Goal: Transaction & Acquisition: Purchase product/service

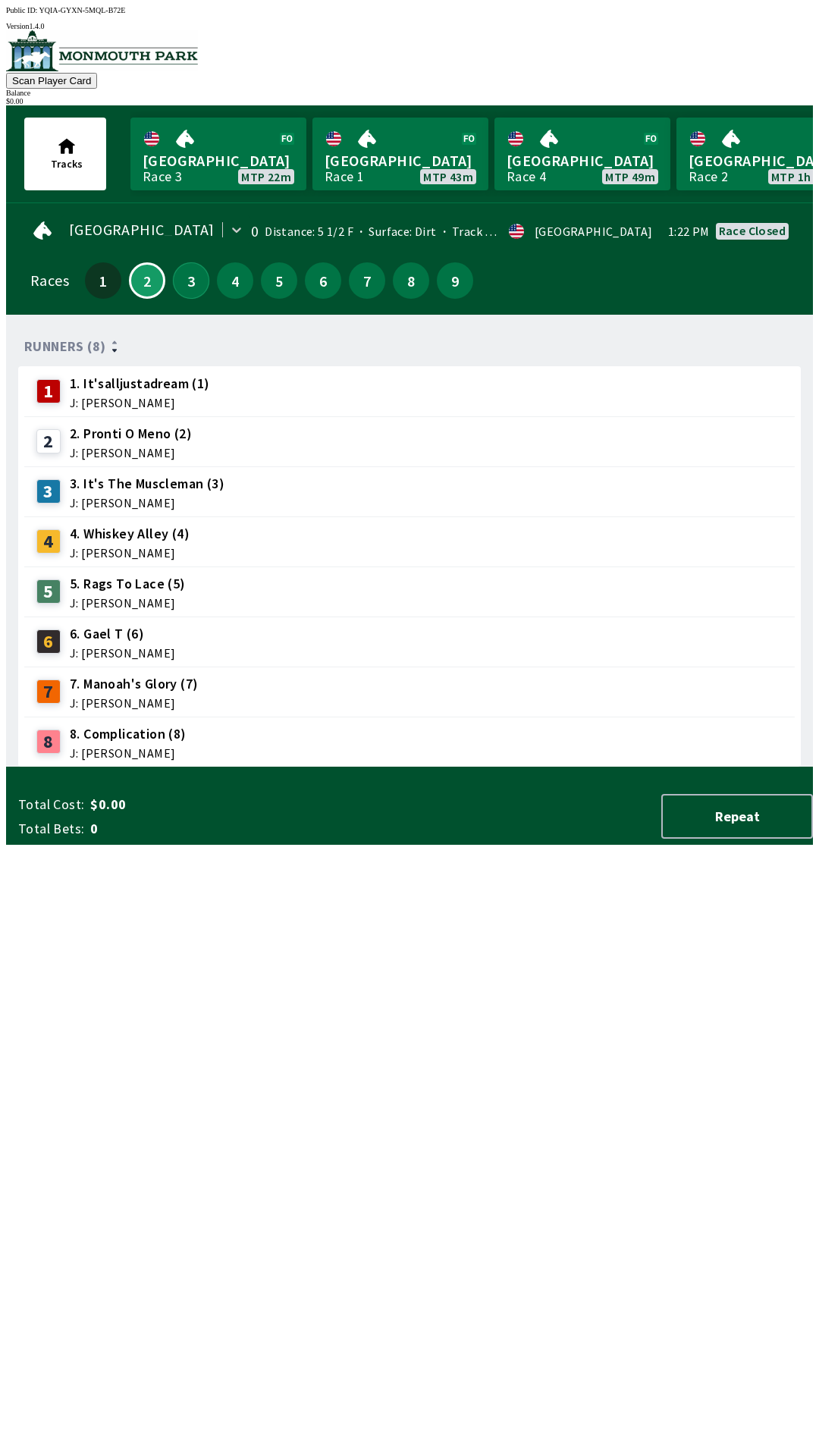
click at [174, 281] on button "3" at bounding box center [191, 280] width 36 height 36
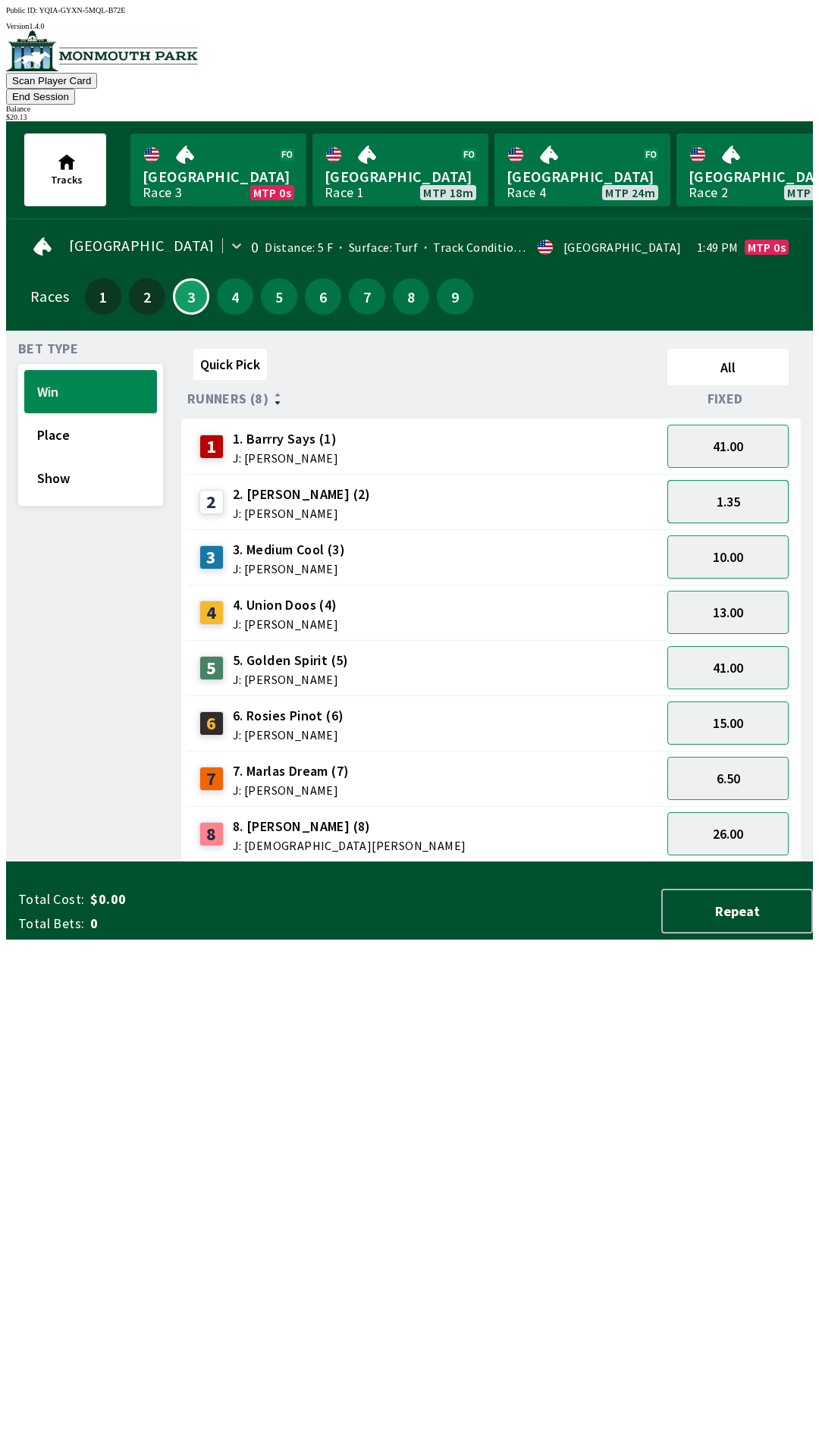
click at [737, 488] on button "1.35" at bounding box center [728, 501] width 121 height 43
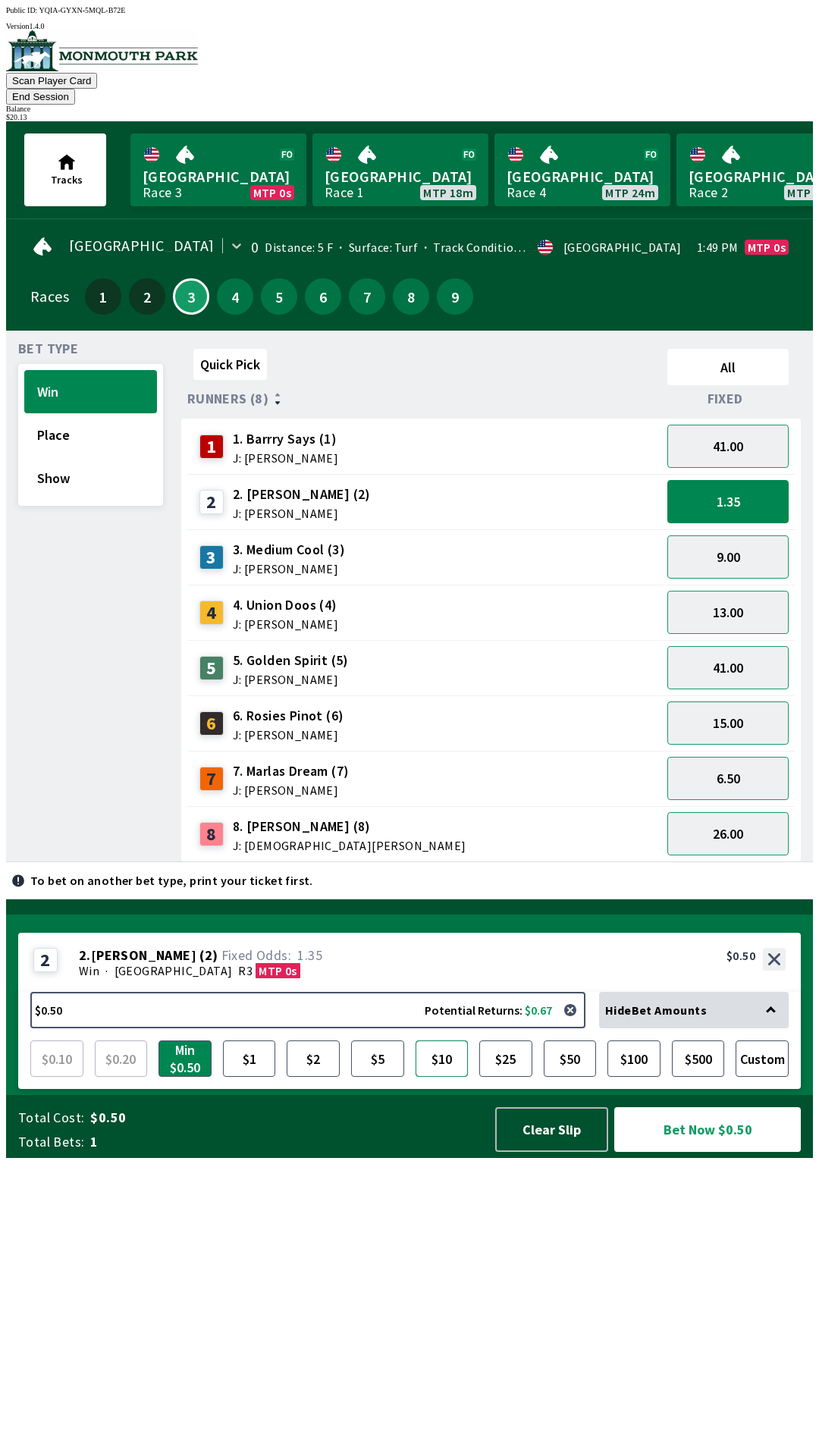
click at [445, 1077] on button "$10" at bounding box center [442, 1058] width 53 height 36
click at [696, 1152] on button "Bet Now $10.00" at bounding box center [707, 1130] width 186 height 45
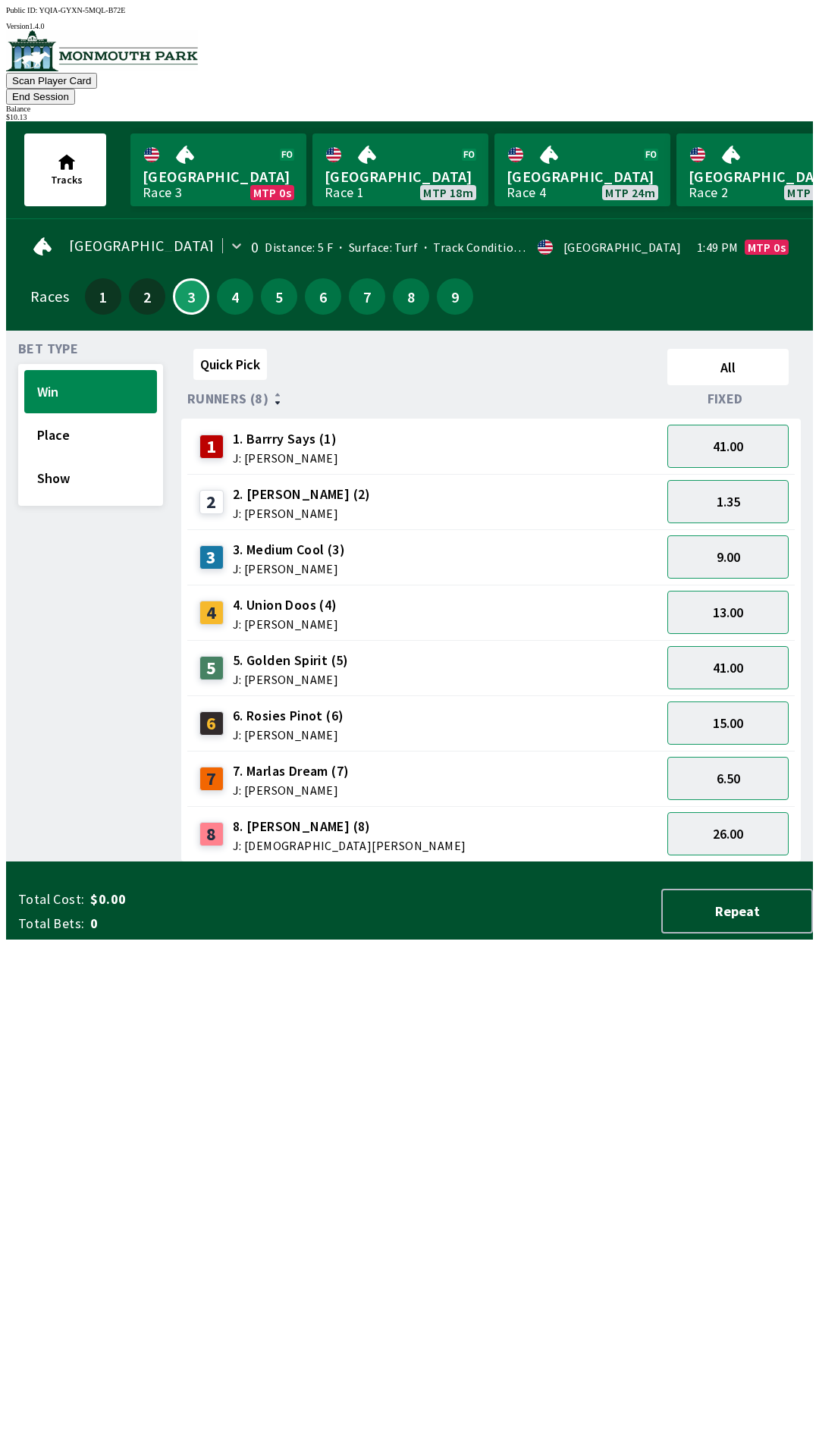
click at [234, 862] on div "Quick Pick All Runners (8) Fixed 1 1. [PERSON_NAME] Says (1) J: [PERSON_NAME] 4…" at bounding box center [497, 602] width 632 height 520
click at [75, 89] on button "End Session" at bounding box center [40, 96] width 69 height 16
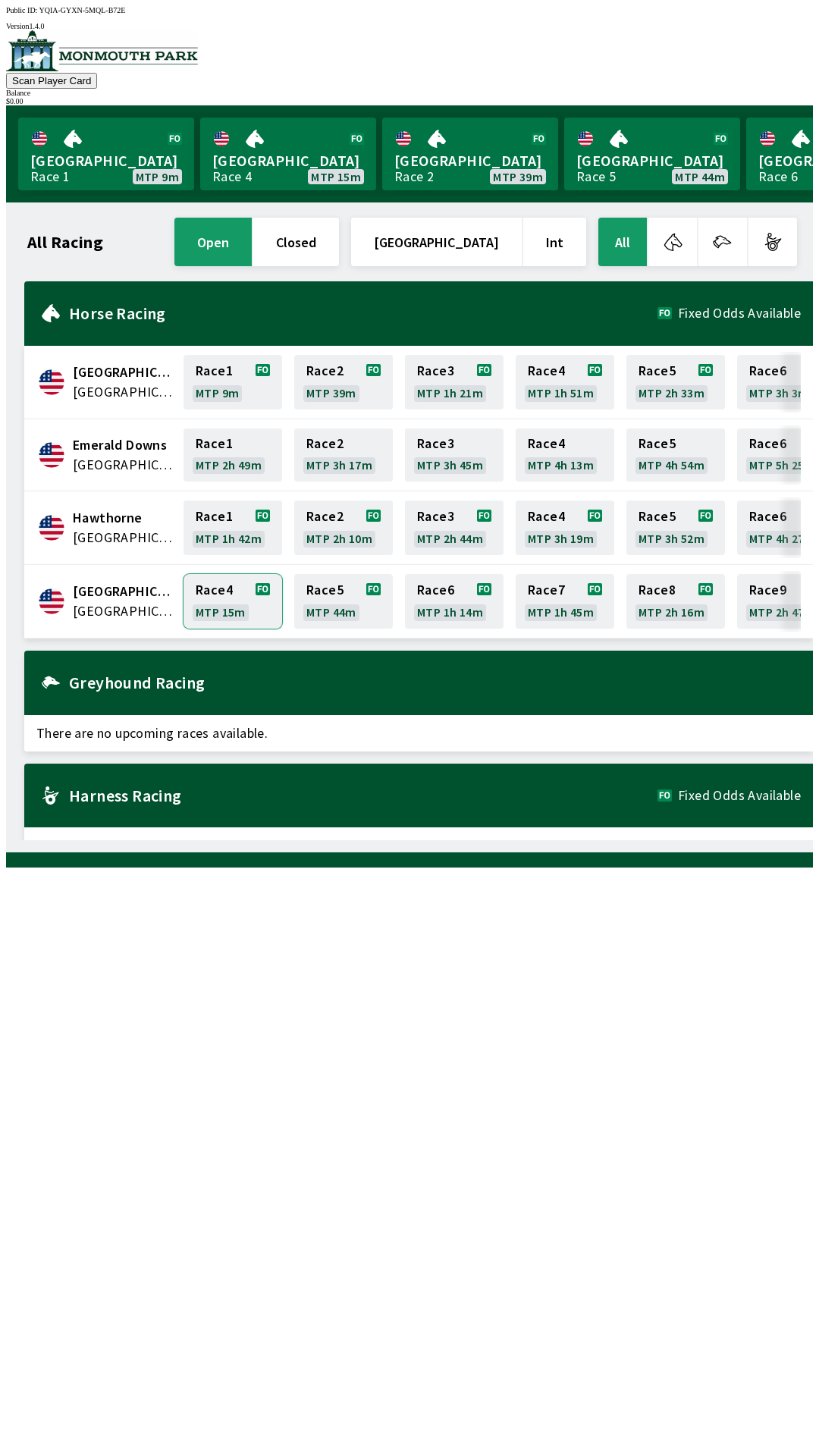
click at [222, 594] on link "Race 4 MTP 15m" at bounding box center [233, 601] width 99 height 55
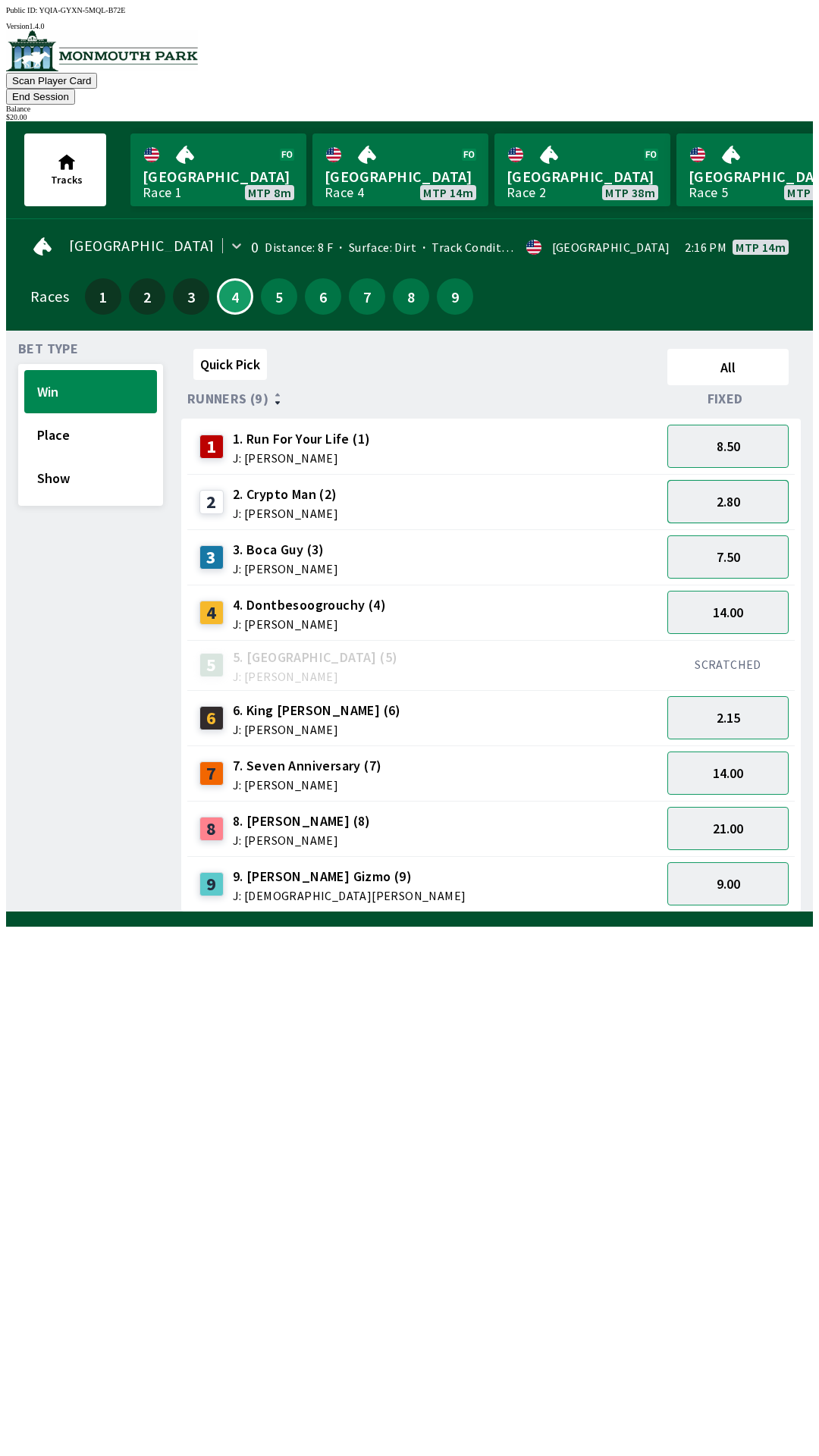
click at [731, 486] on button "2.80" at bounding box center [728, 501] width 121 height 43
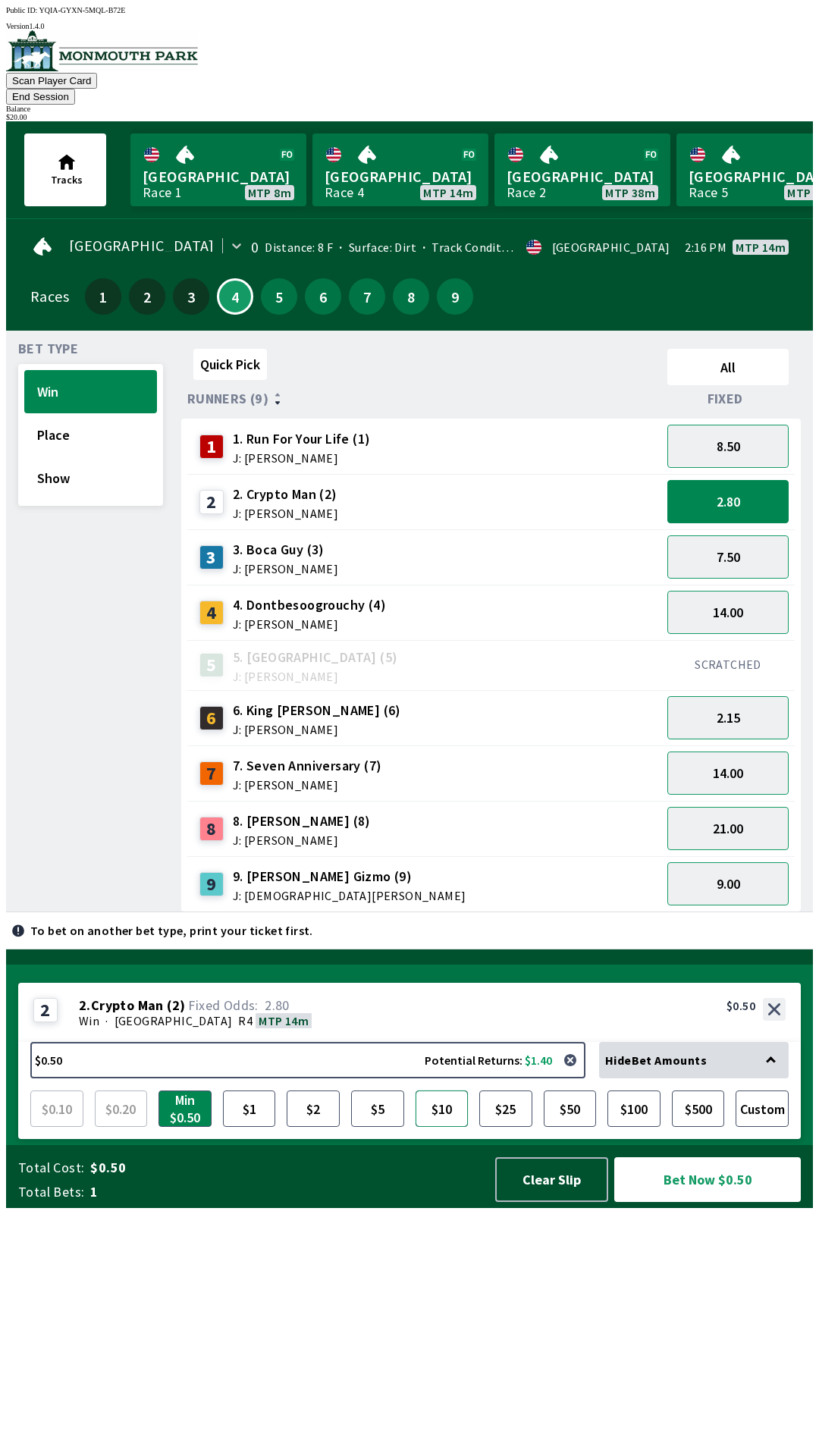
click at [439, 1127] on button "$10" at bounding box center [442, 1108] width 53 height 36
click at [685, 1202] on button "Bet Now $10.00" at bounding box center [707, 1179] width 186 height 45
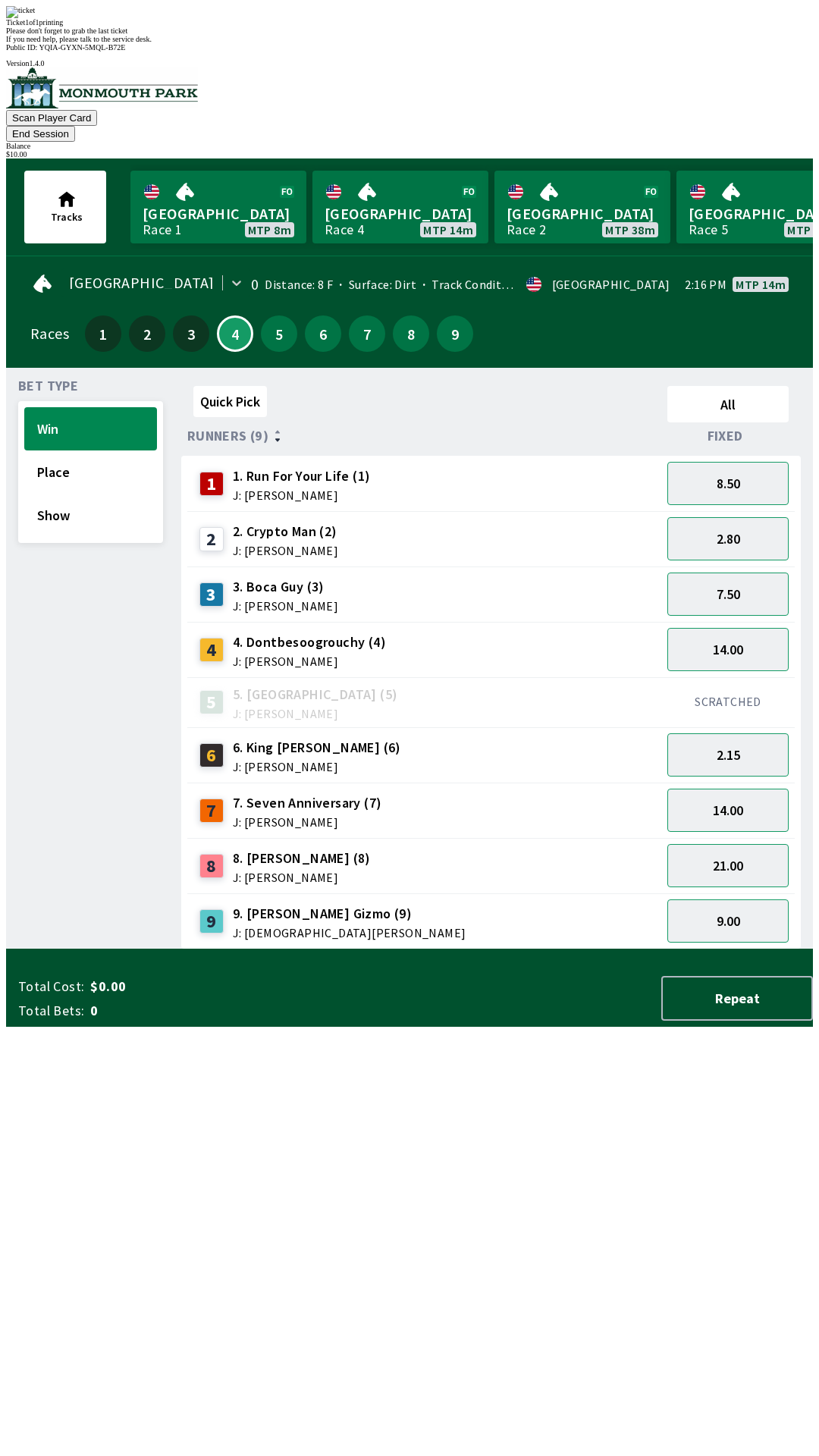
click at [531, 950] on div "Quick Pick All Runners (9) Fixed 1 1. Run For Your Life (1) J: [PERSON_NAME] 8.…" at bounding box center [497, 664] width 632 height 569
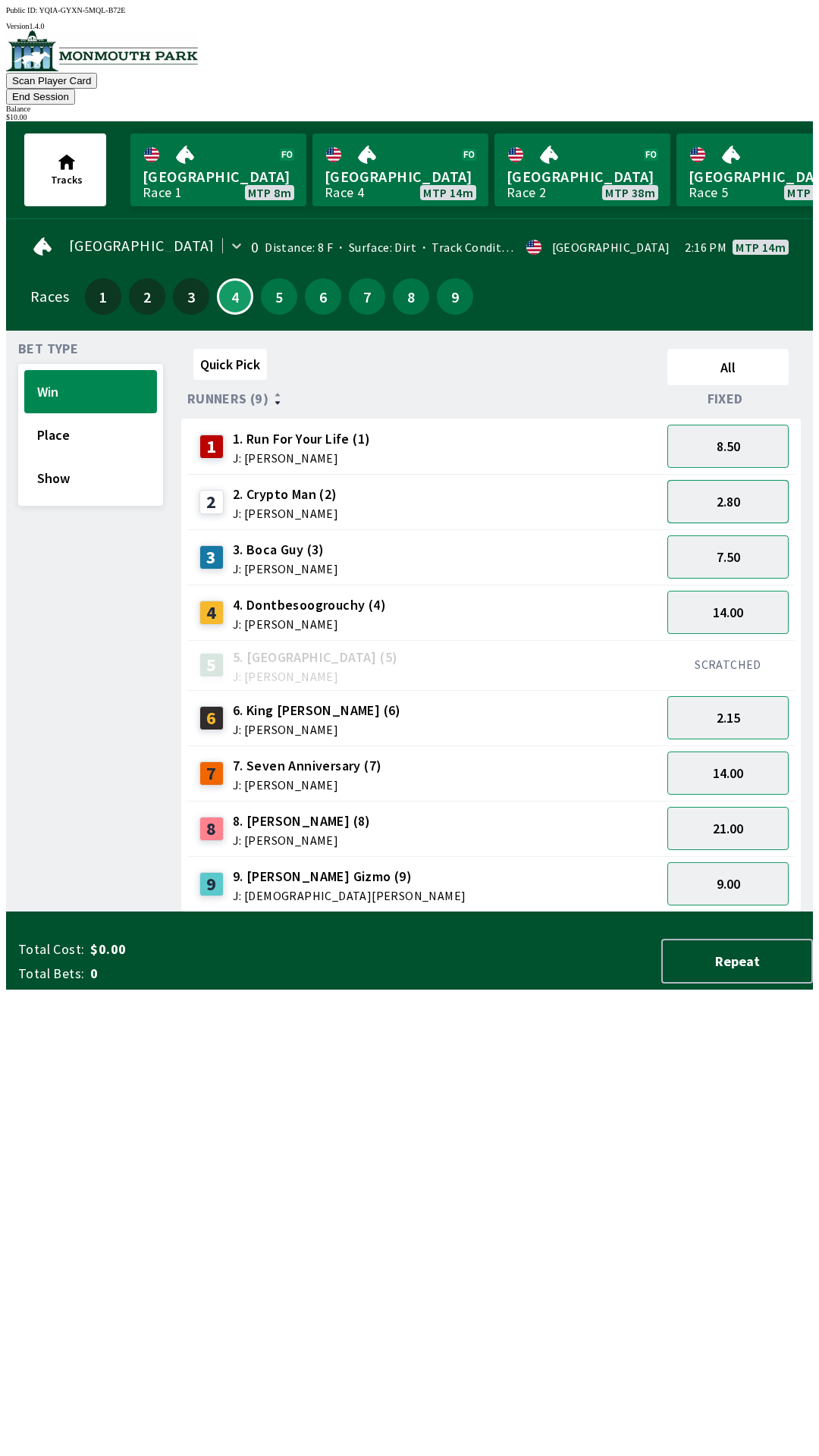
click at [756, 480] on button "2.80" at bounding box center [728, 501] width 121 height 43
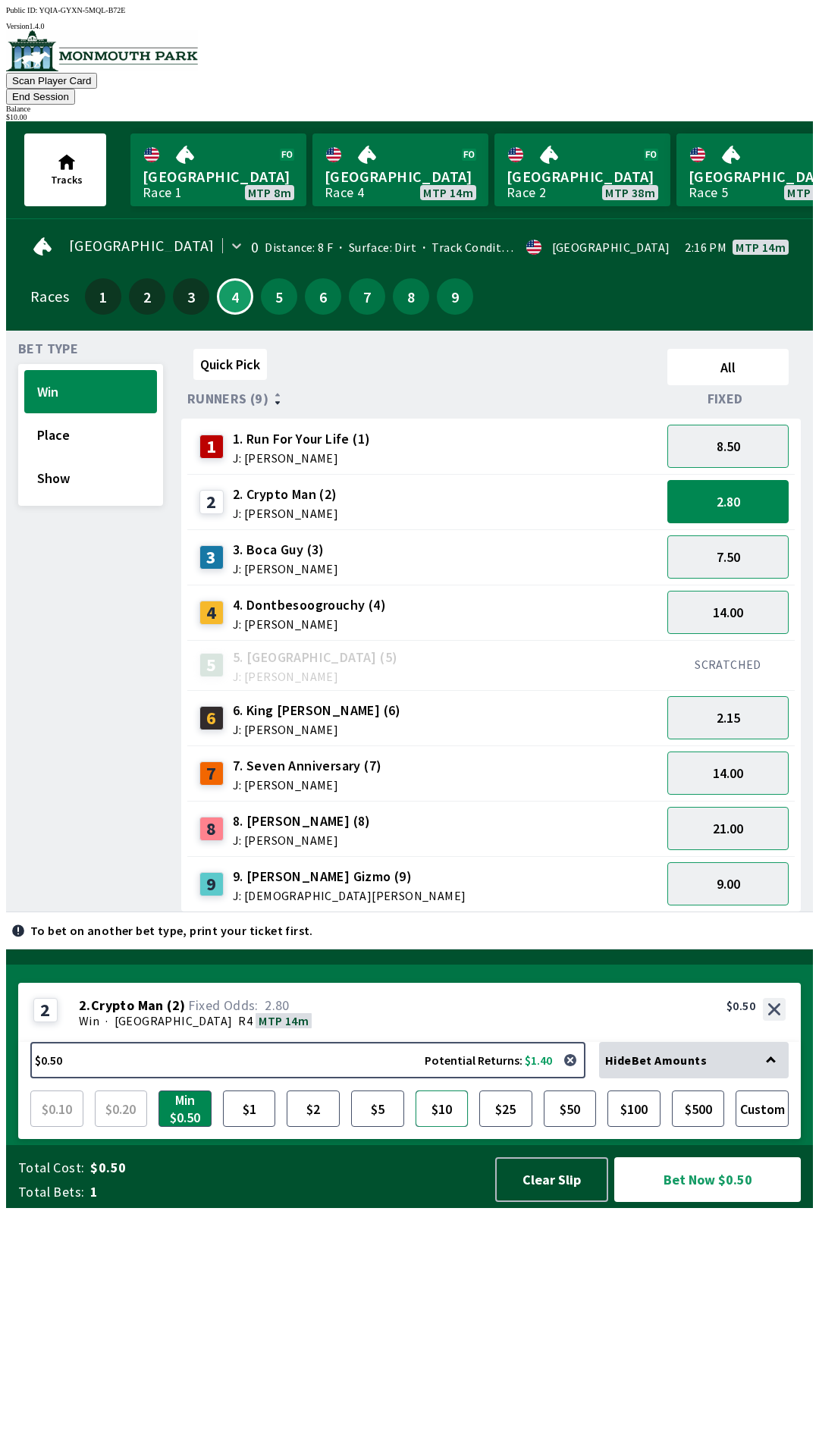
click at [438, 1127] on button "$10" at bounding box center [442, 1108] width 53 height 36
click at [687, 1202] on button "Bet Now $10.00" at bounding box center [707, 1179] width 186 height 45
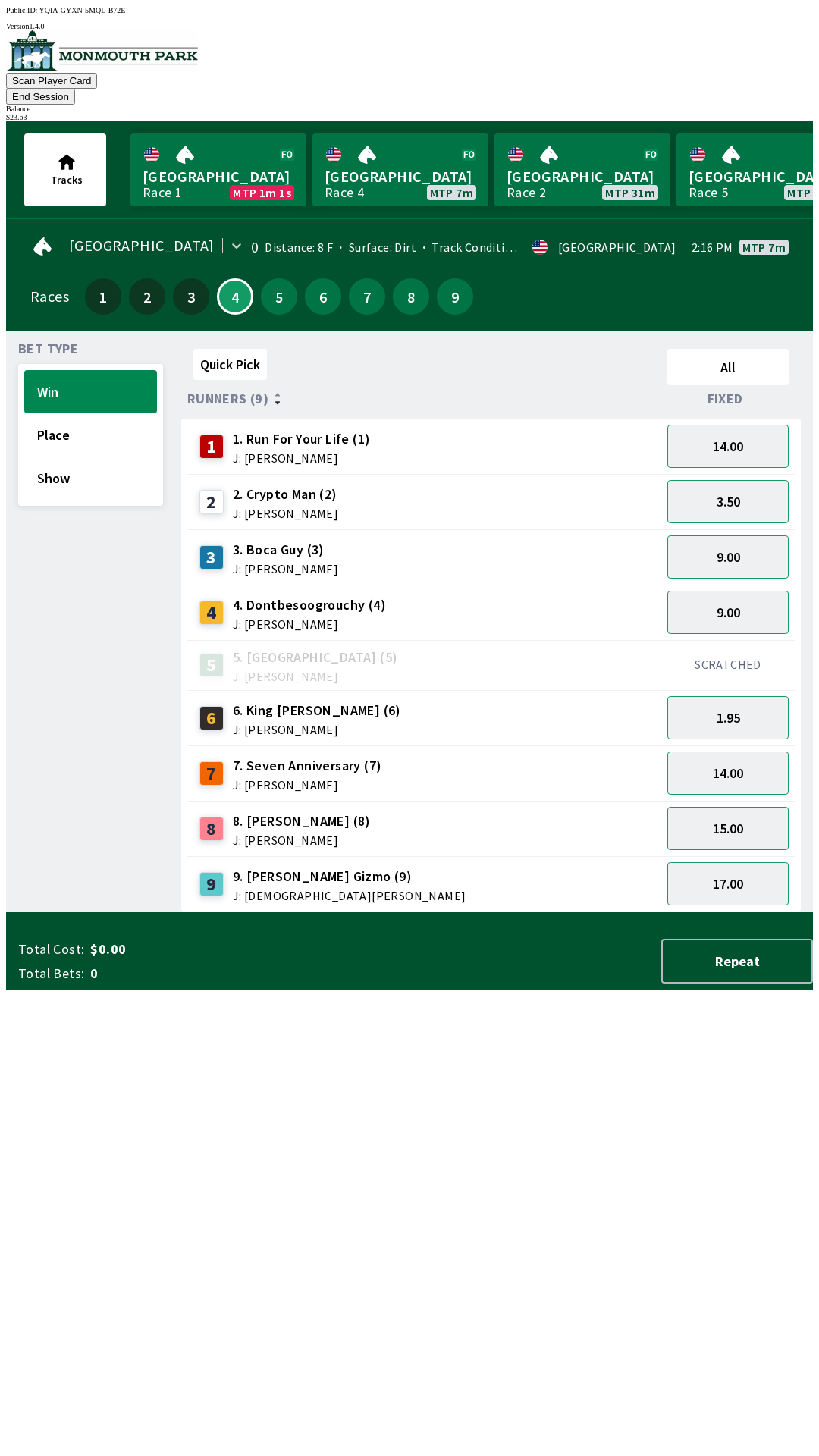
click at [447, 913] on div "Quick Pick All Runners (9) Fixed 1 1. Run For Your Life (1) J: [PERSON_NAME] 14…" at bounding box center [497, 627] width 632 height 569
click at [75, 89] on button "End Session" at bounding box center [40, 96] width 69 height 16
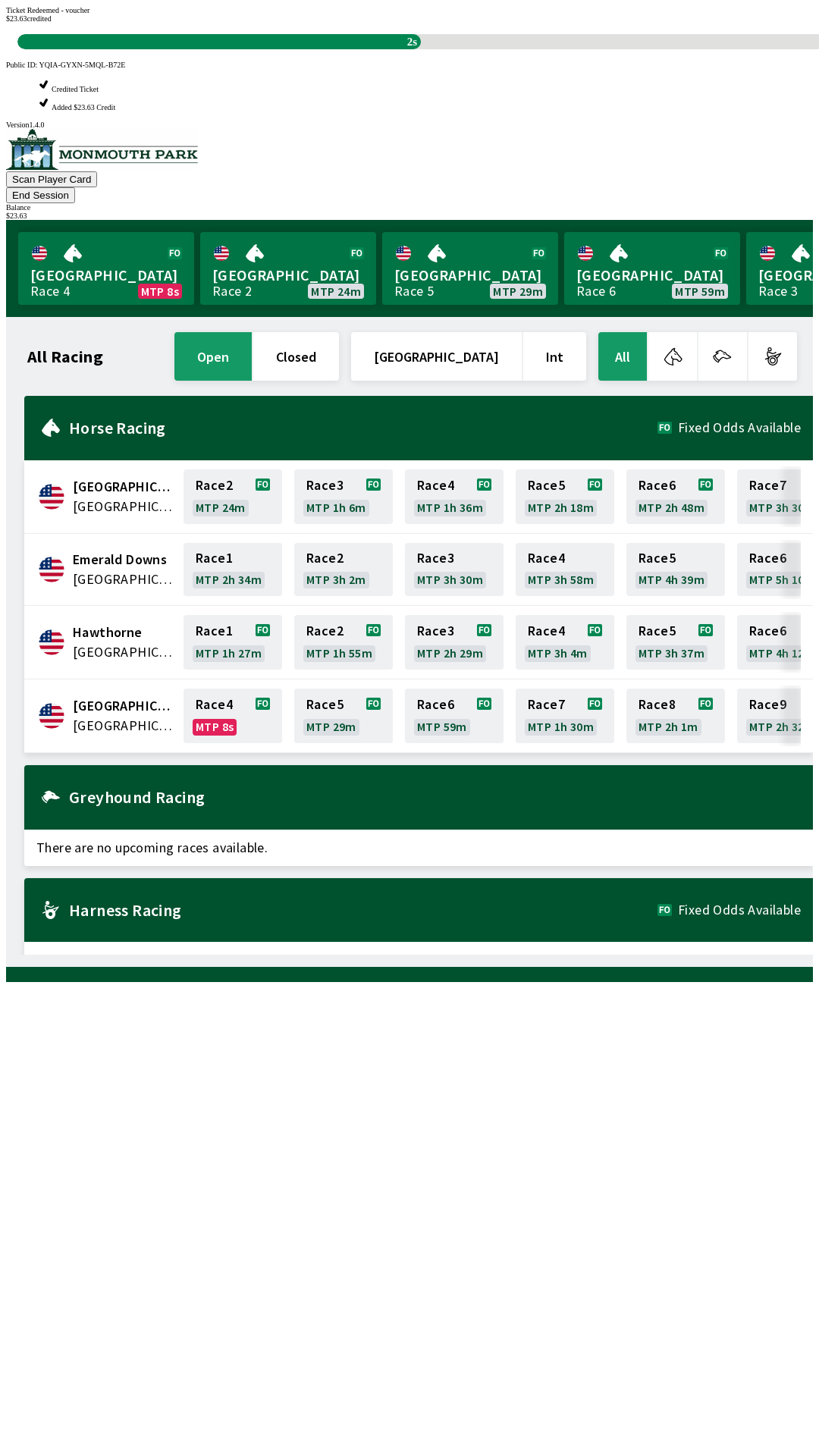
click at [151, 955] on div "All Racing open closed [GEOGRAPHIC_DATA] Int All [GEOGRAPHIC_DATA] [GEOGRAPHIC_…" at bounding box center [416, 642] width 795 height 626
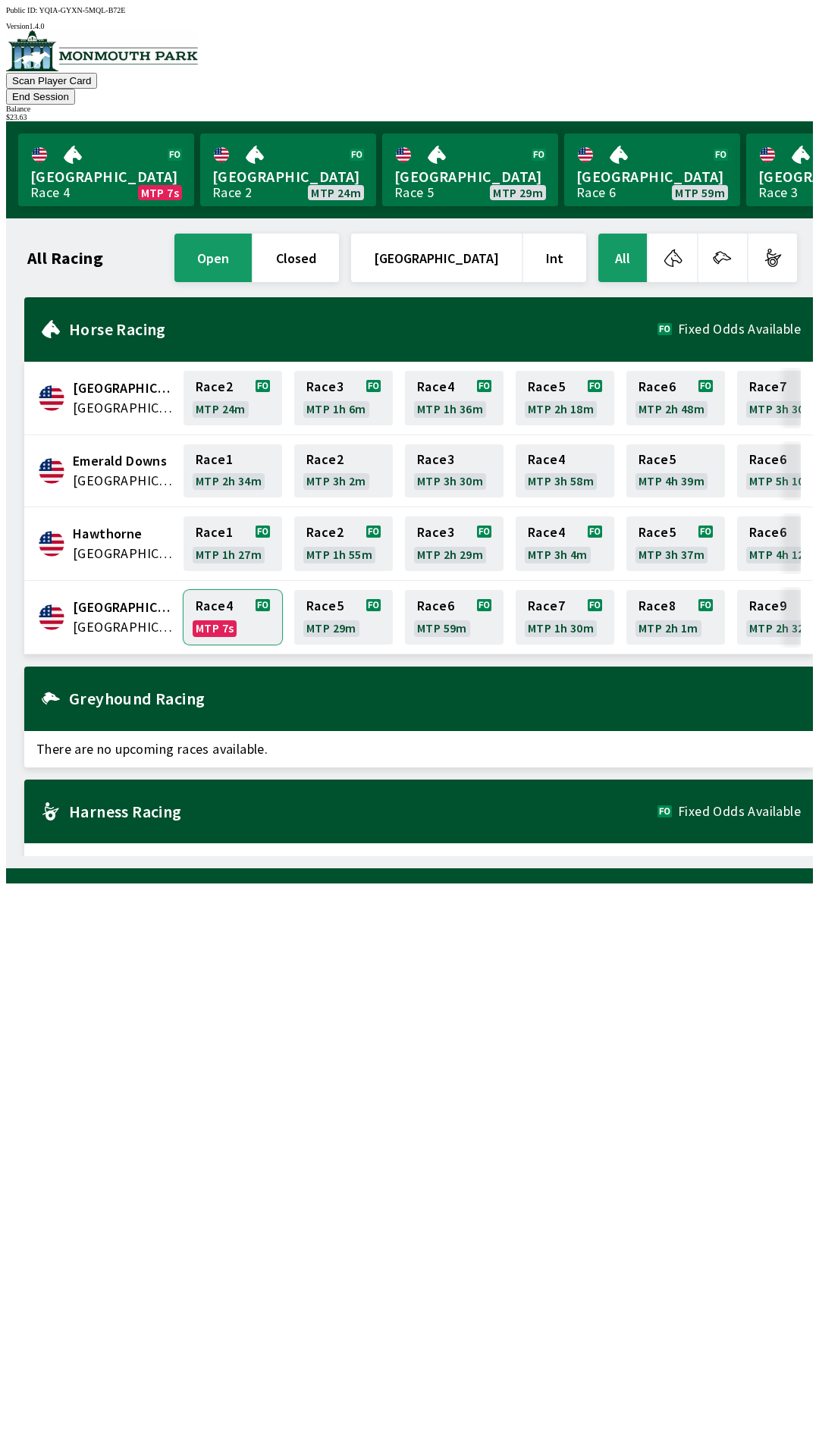
click at [214, 604] on link "Race 4 MTP 7s" at bounding box center [233, 617] width 99 height 55
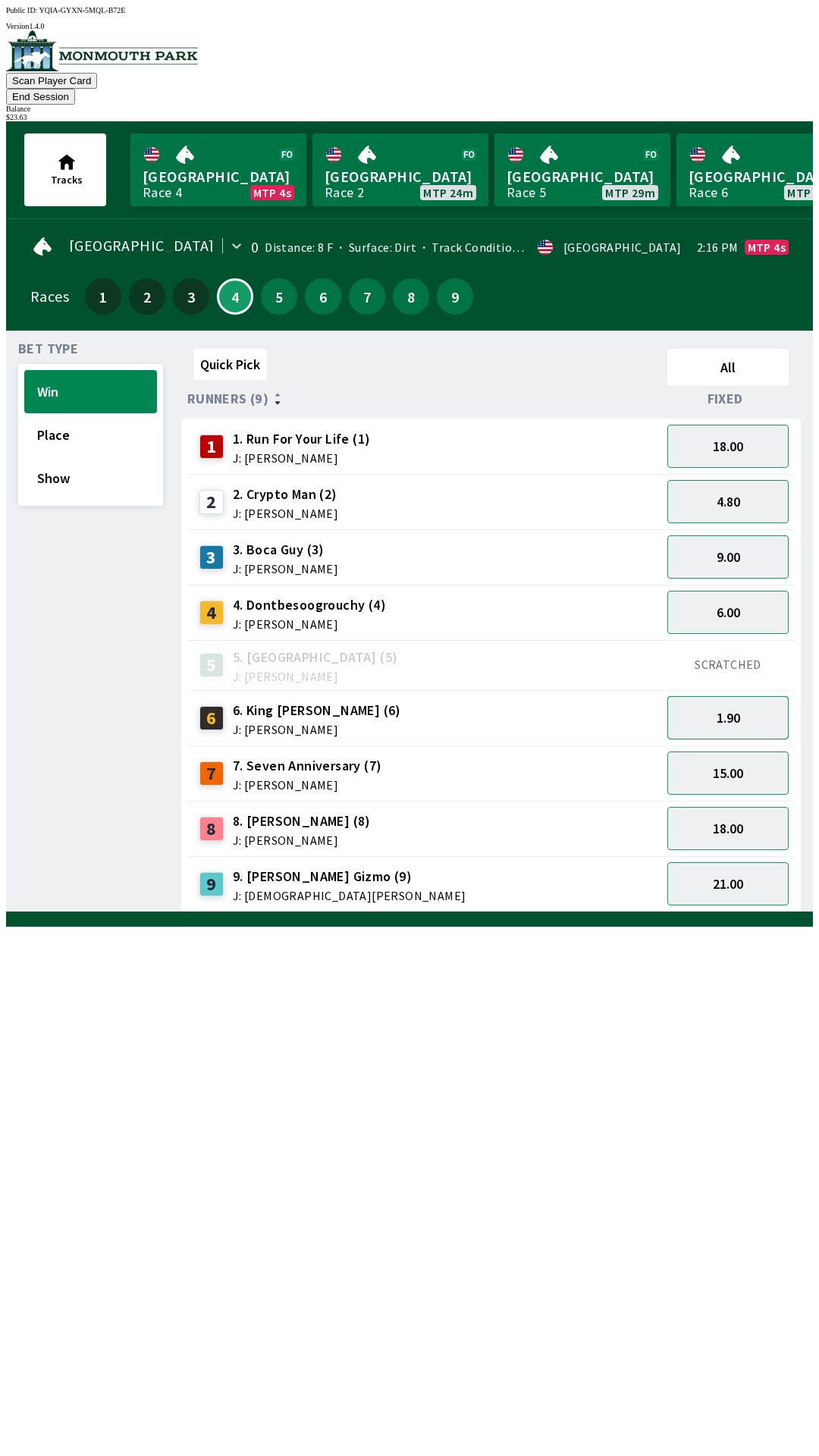
click at [740, 704] on button "1.90" at bounding box center [728, 717] width 121 height 43
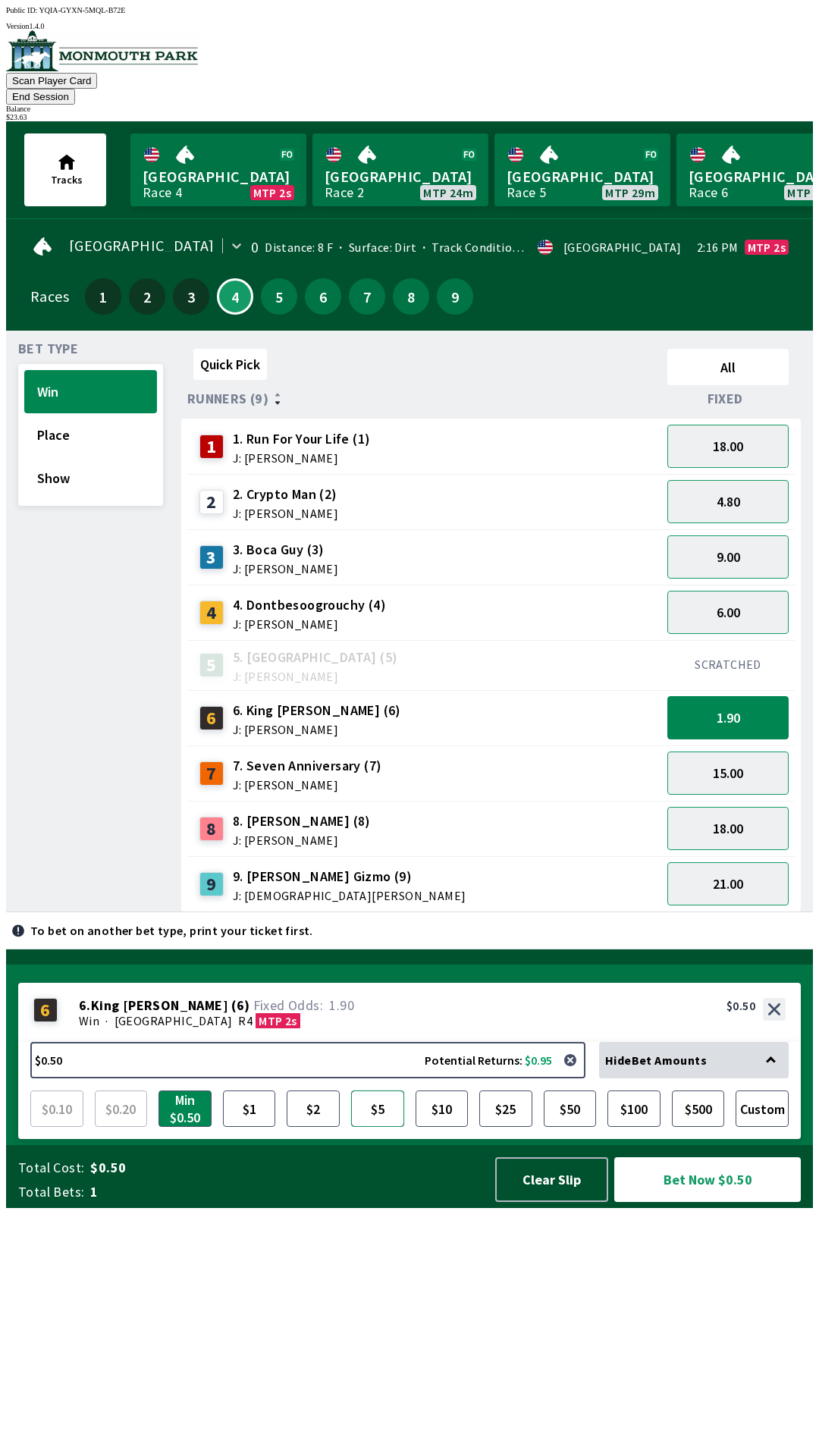
click at [374, 1127] on button "$5" at bounding box center [377, 1108] width 53 height 36
click at [668, 1202] on button "Bet Now $5.00" at bounding box center [707, 1179] width 186 height 45
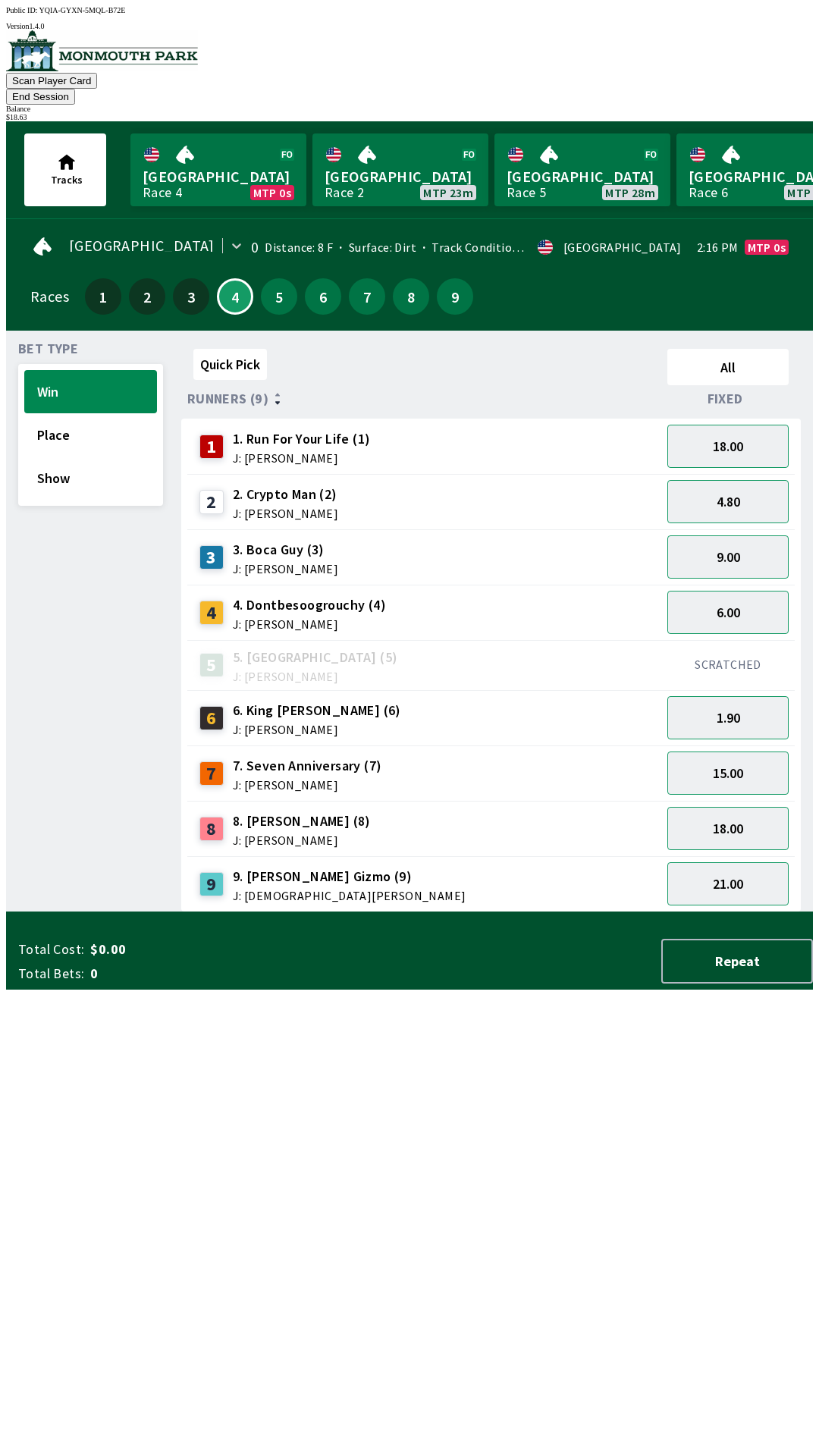
click at [427, 913] on div "Quick Pick All Runners (9) Fixed 1 1. Run For Your Life (1) J: [PERSON_NAME] 18…" at bounding box center [497, 627] width 632 height 569
click at [75, 89] on button "End Session" at bounding box center [40, 96] width 69 height 16
